Goal: Information Seeking & Learning: Find specific fact

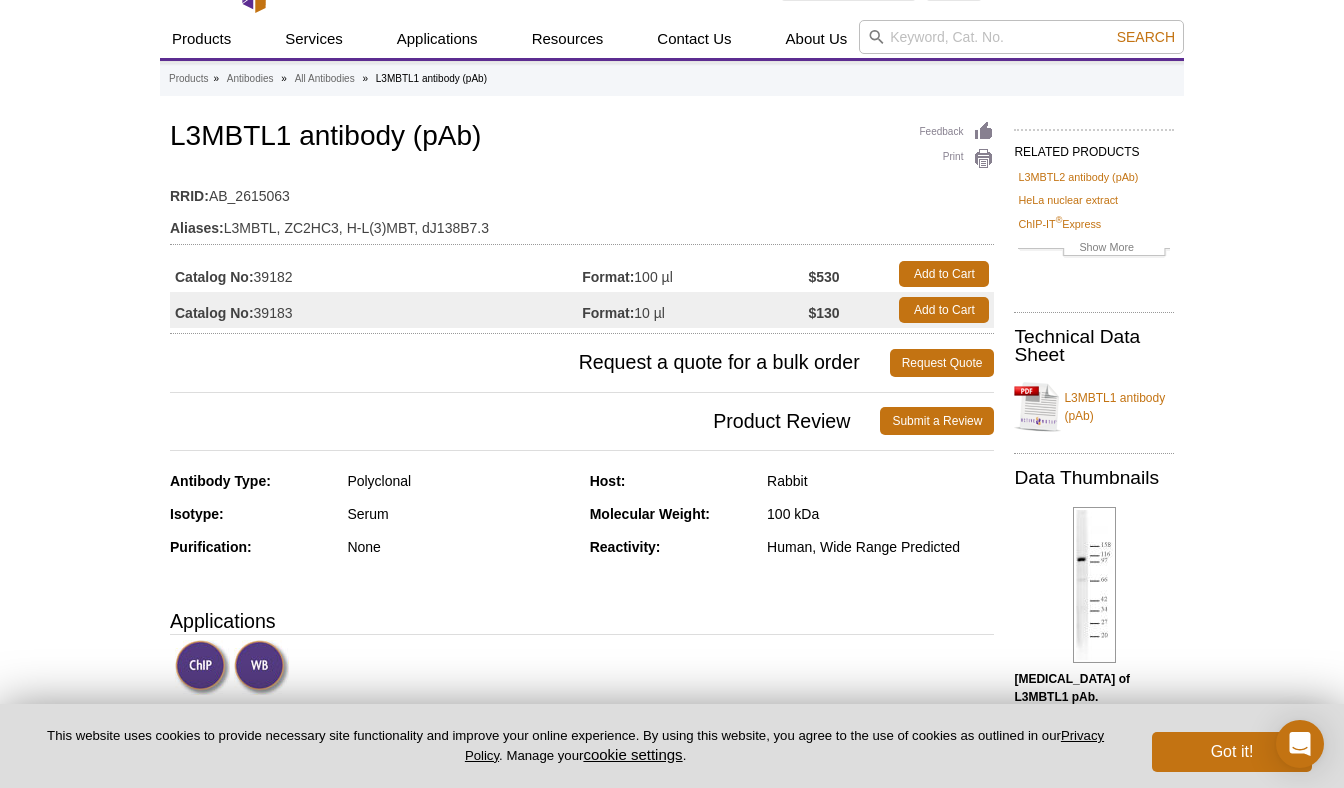
scroll to position [58, 0]
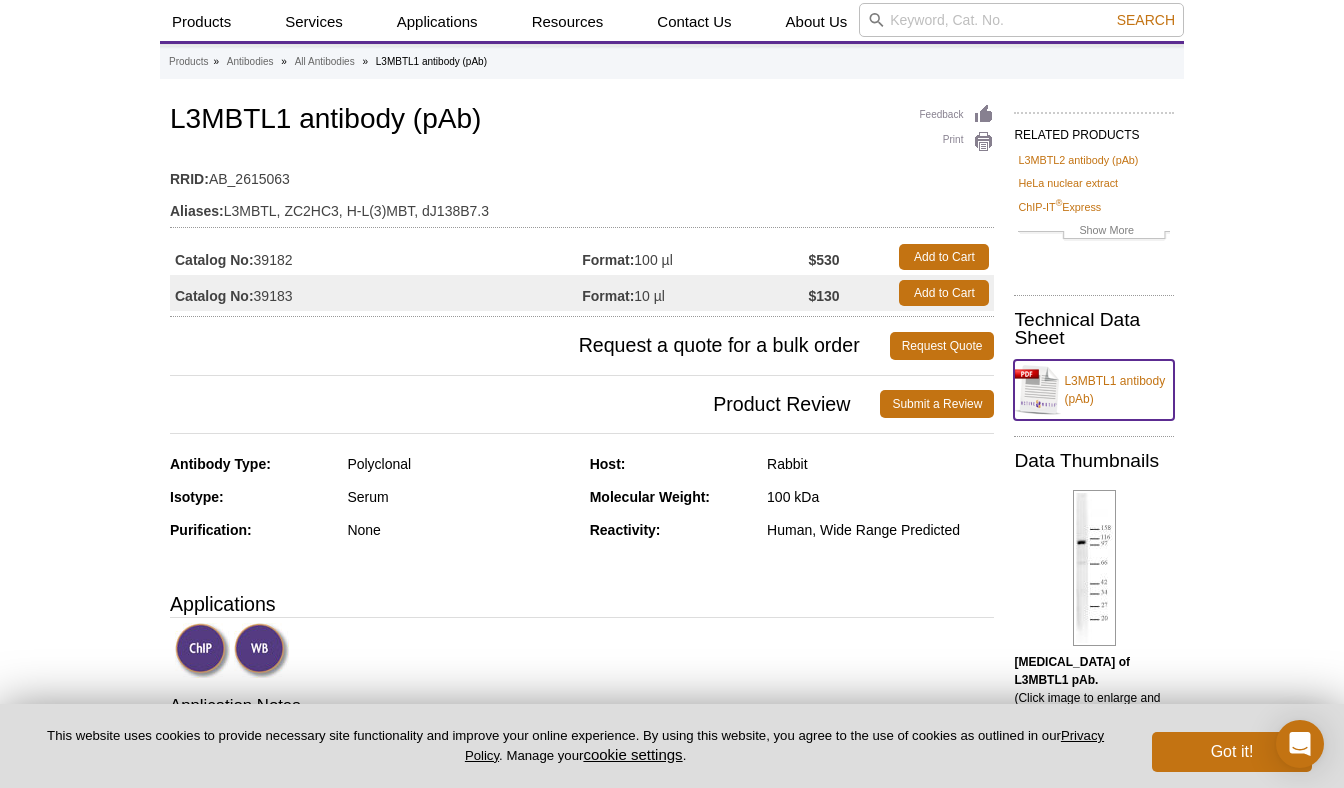
click at [1133, 384] on link "L3MBTL1 antibody (pAb)" at bounding box center [1094, 390] width 160 height 60
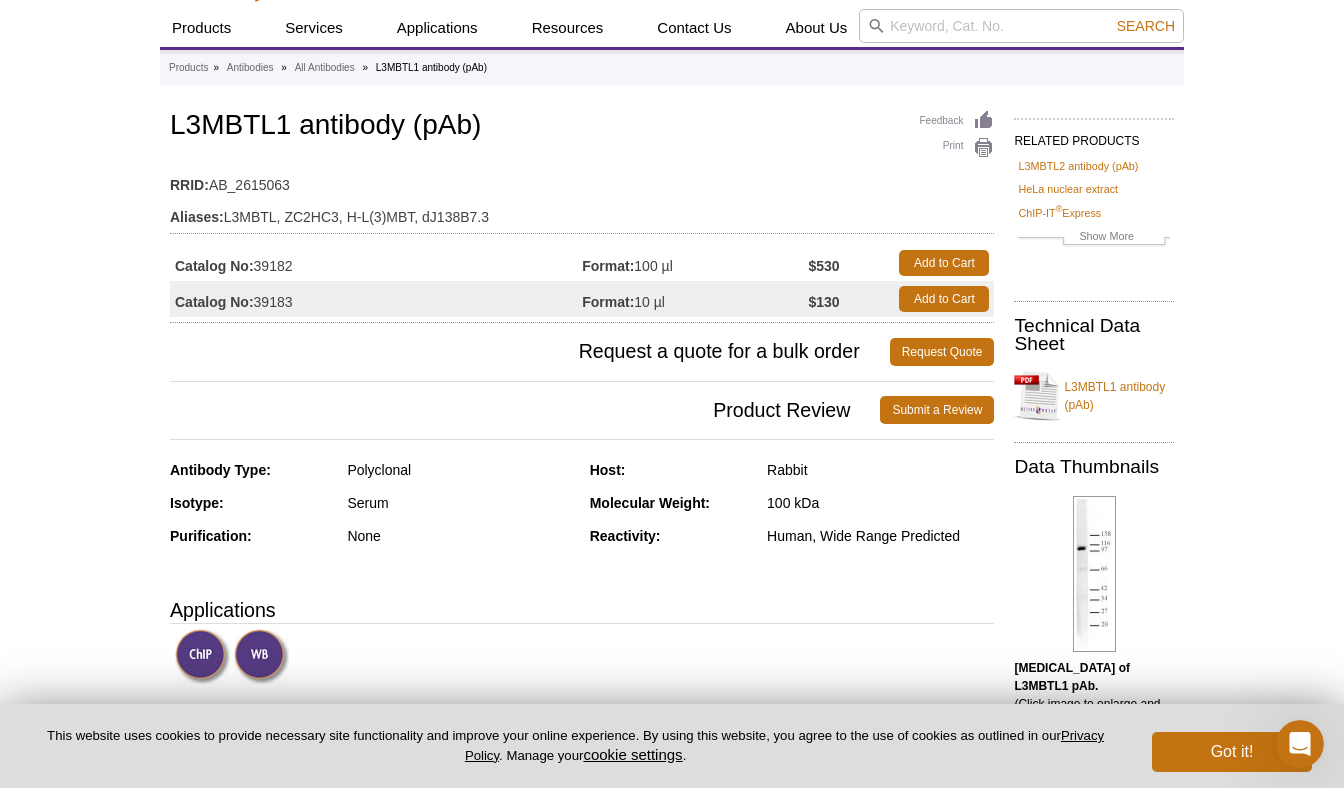
scroll to position [79, 0]
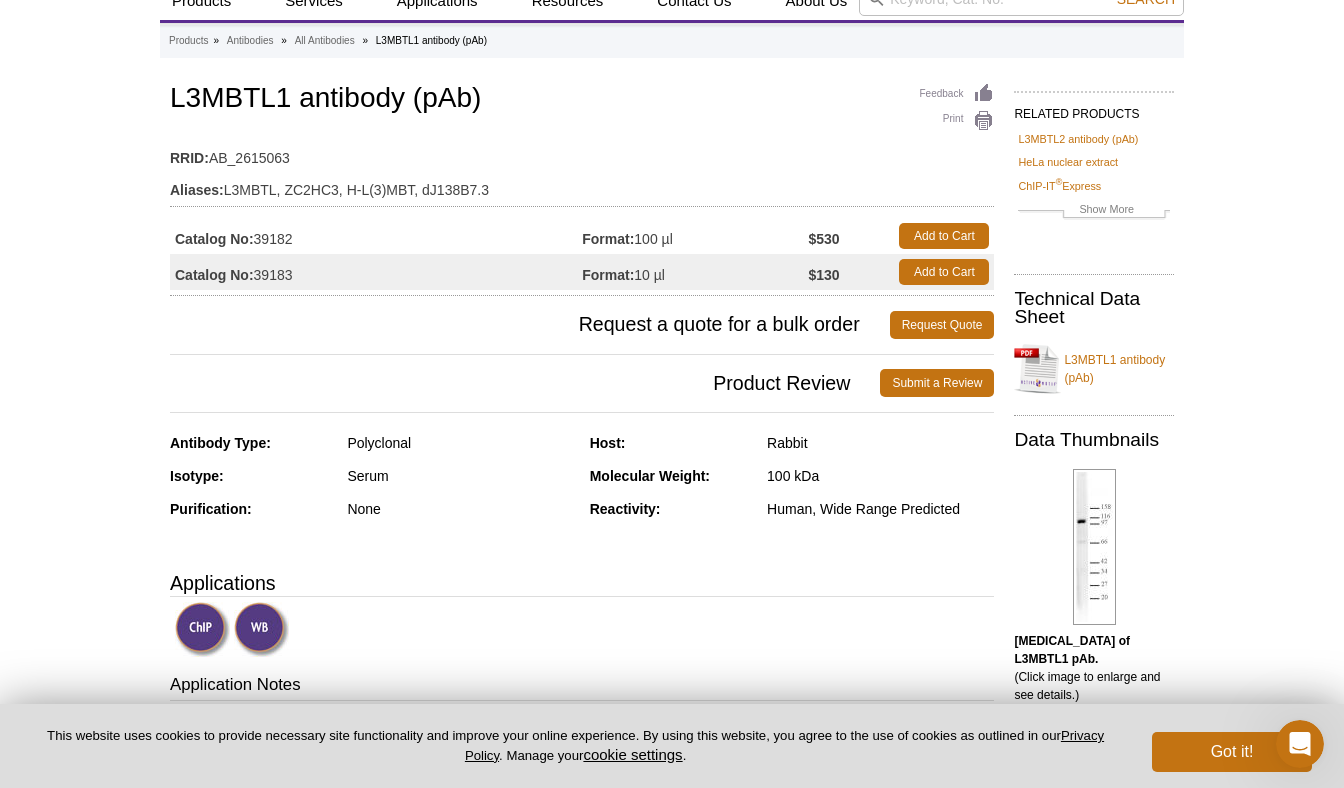
drag, startPoint x: 296, startPoint y: 237, endPoint x: 250, endPoint y: 245, distance: 46.7
click at [250, 245] on td "Catalog No: 39182" at bounding box center [376, 236] width 412 height 36
copy td ": 39182"
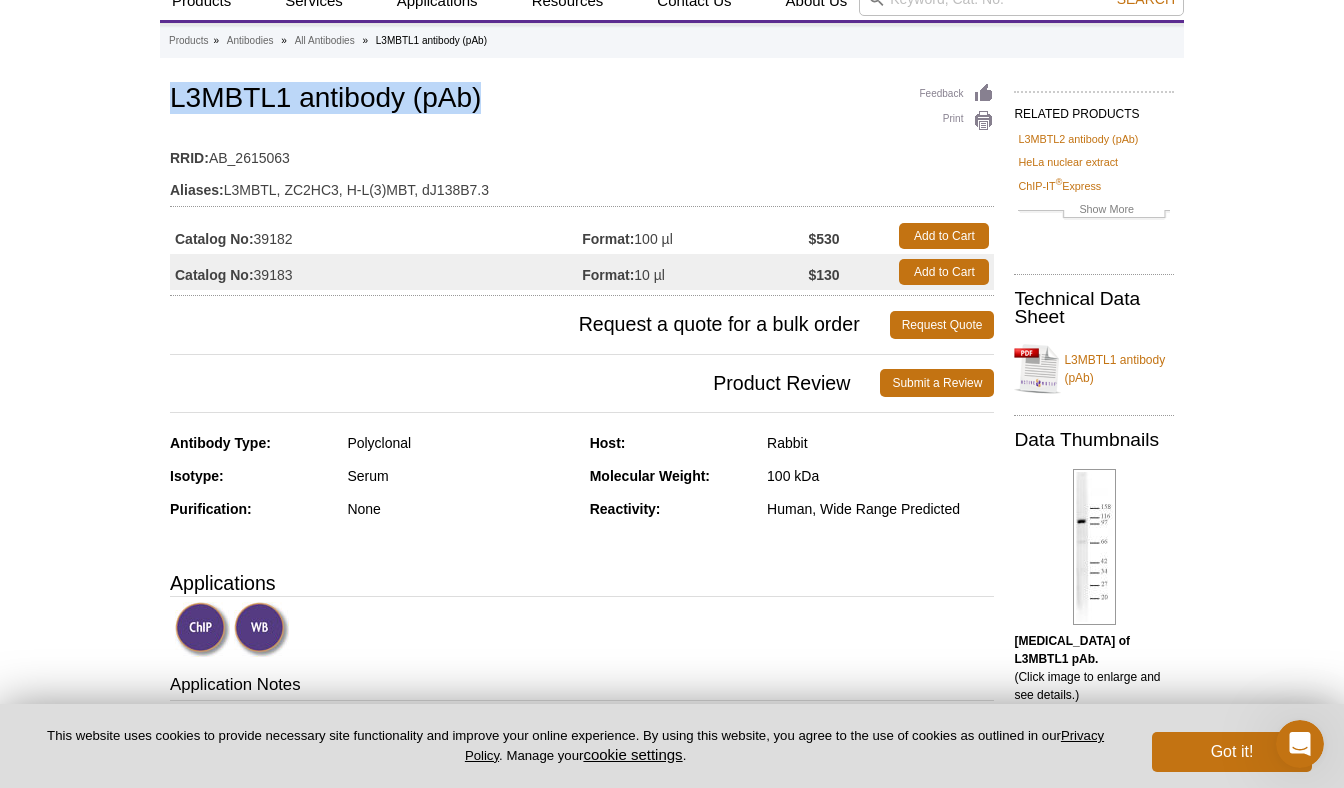
drag, startPoint x: 481, startPoint y: 99, endPoint x: 160, endPoint y: 91, distance: 321.0
copy h1 "L3MBTL1 antibody (pAb)"
drag, startPoint x: 309, startPoint y: 238, endPoint x: 257, endPoint y: 240, distance: 52.0
click at [257, 240] on td "Catalog No: 39182" at bounding box center [376, 236] width 412 height 36
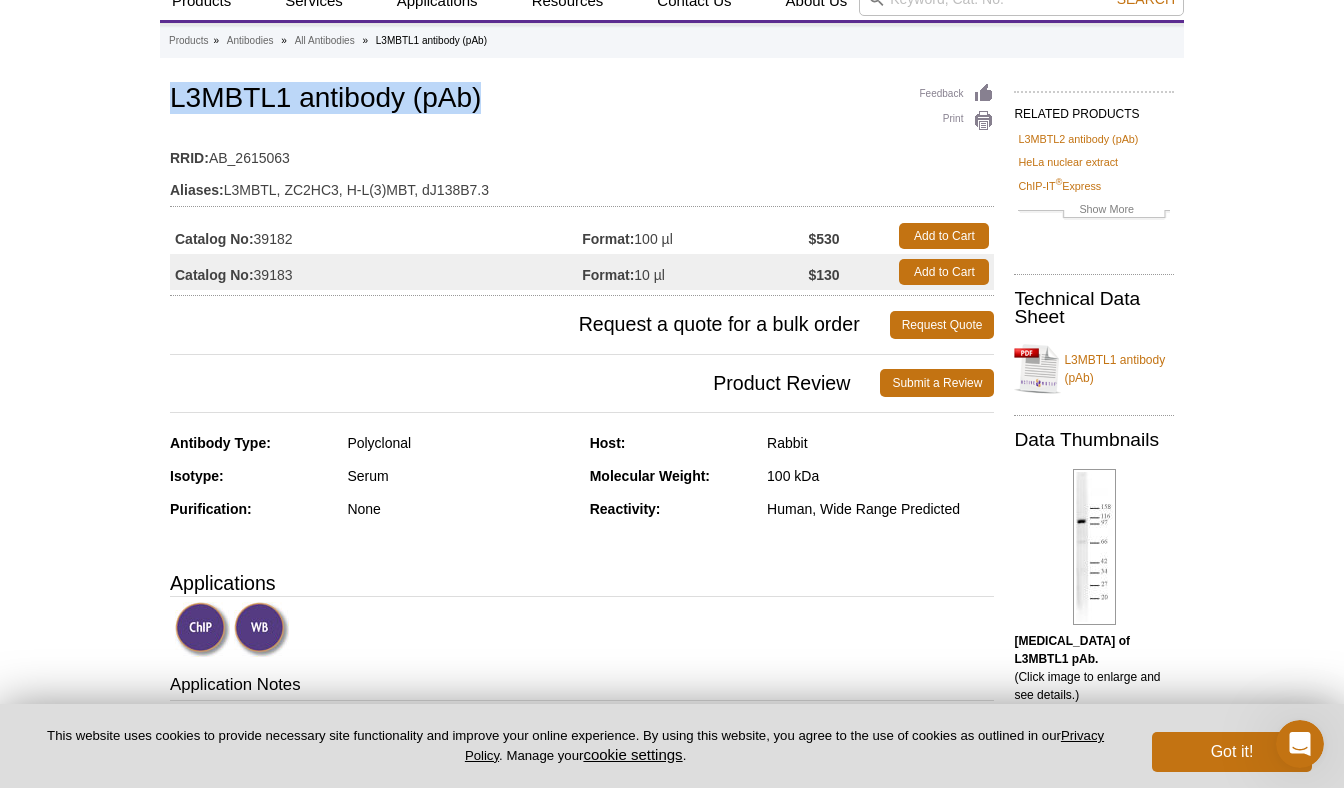
copy td "39182"
